Goal: Check status: Check status

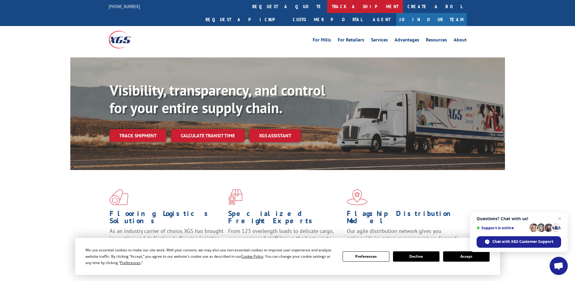
click at [327, 3] on link "track a shipment" at bounding box center [365, 6] width 76 height 13
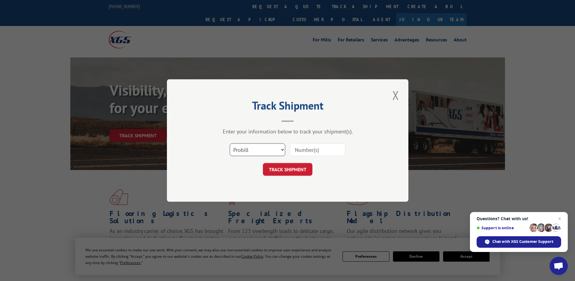
click at [244, 155] on select "Select category... Probill BOL PO" at bounding box center [258, 149] width 56 height 13
select select "bol"
click at [230, 143] on select "Select category... Probill BOL PO" at bounding box center [258, 149] width 56 height 13
click at [298, 154] on input at bounding box center [318, 149] width 56 height 13
paste input "5951162"
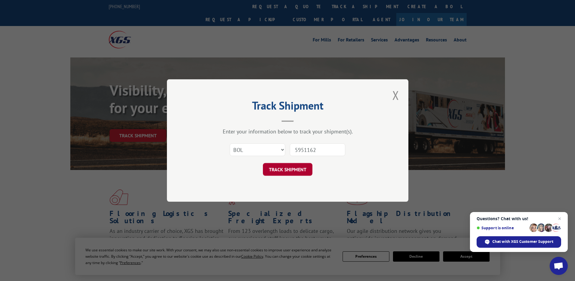
type input "5951162"
click at [302, 169] on button "TRACK SHIPMENT" at bounding box center [288, 169] width 50 height 13
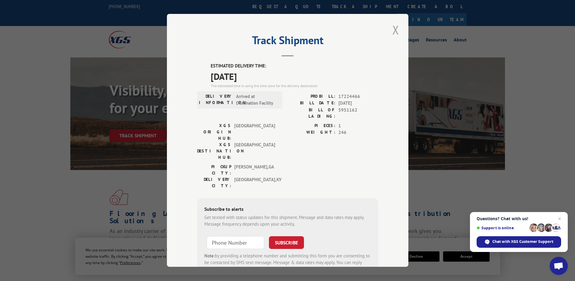
click at [395, 30] on button "Close modal" at bounding box center [396, 29] width 10 height 17
